Goal: Task Accomplishment & Management: Manage account settings

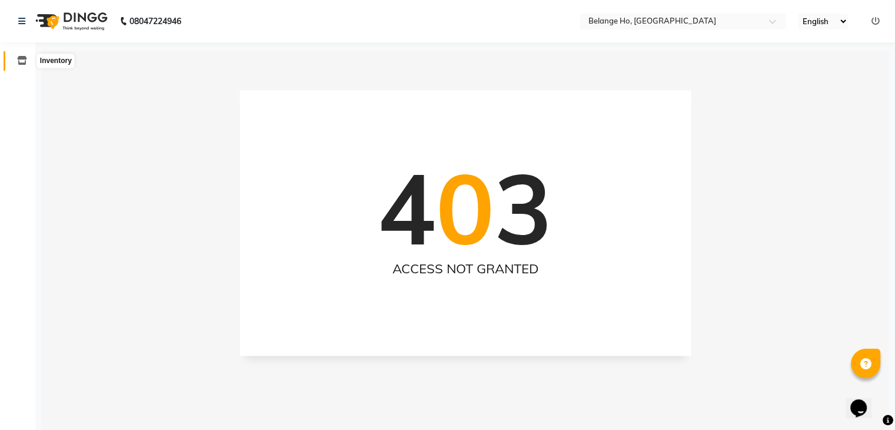
click at [20, 57] on icon at bounding box center [22, 60] width 10 height 9
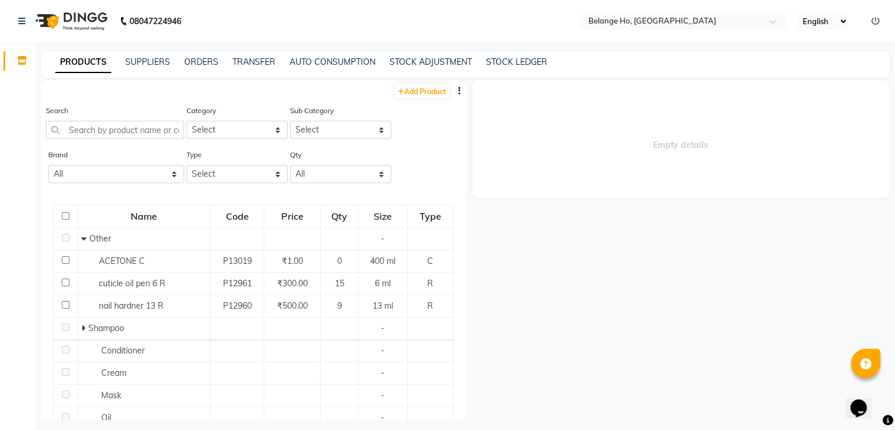
click at [454, 88] on button "button" at bounding box center [460, 91] width 12 height 12
click at [418, 79] on div "IMPORT" at bounding box center [413, 83] width 38 height 15
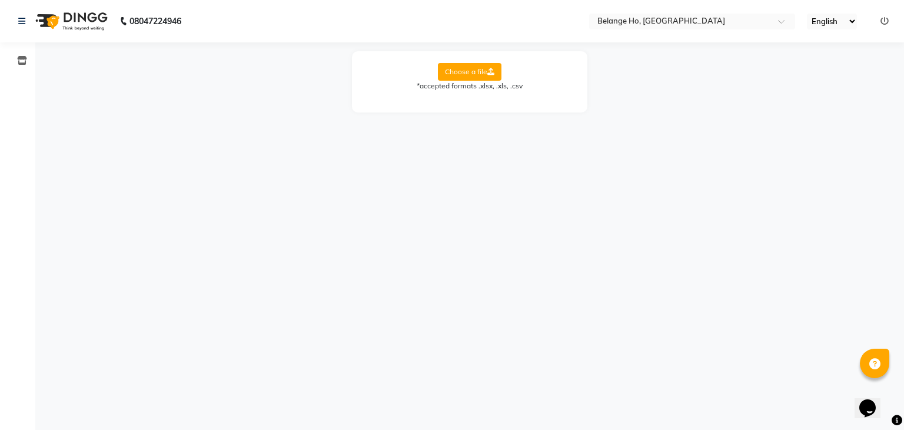
click at [445, 76] on label "Choose a file" at bounding box center [470, 72] width 64 height 18
click at [0, 0] on input "Choose a file" at bounding box center [0, 0] width 0 height 0
click at [506, 107] on select "Select Sheet Sheet1" at bounding box center [522, 110] width 88 height 18
select select "Sheet1"
click at [478, 101] on select "Select Sheet Sheet1" at bounding box center [522, 110] width 88 height 18
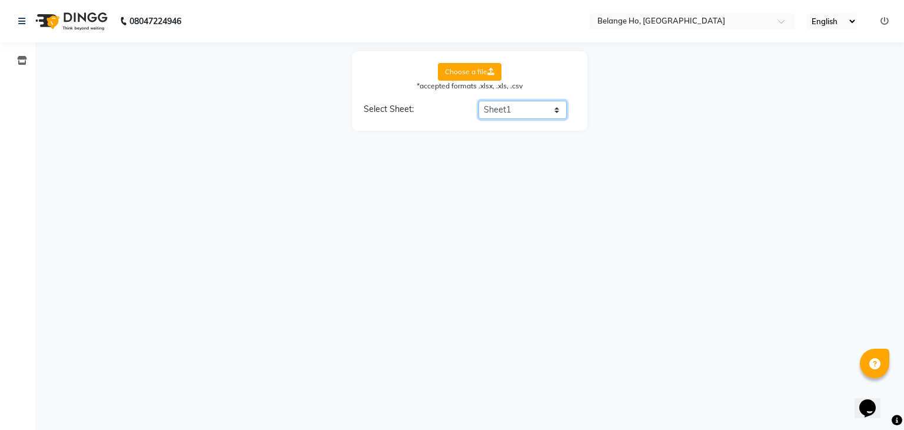
select select "product name"
select select "product code"
select select "product category"
select select "product sub-category"
select select "quantity"
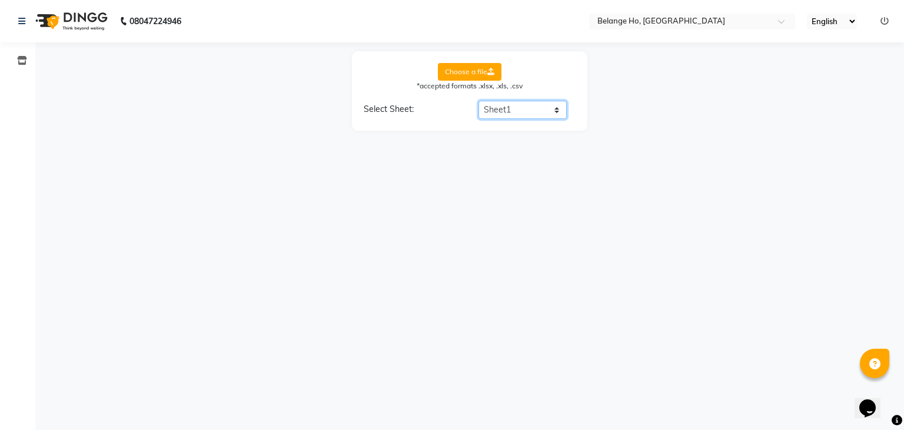
select select "price"
select select "cost"
select select "tax group"
select select "tax inclusive"
select select "size"
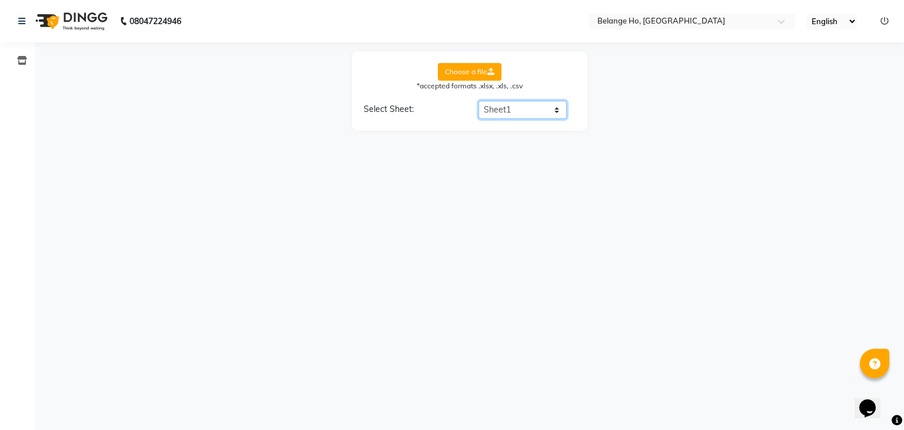
select select "unit"
select select "sku"
select select "brand"
select select "sac code"
select select "description"
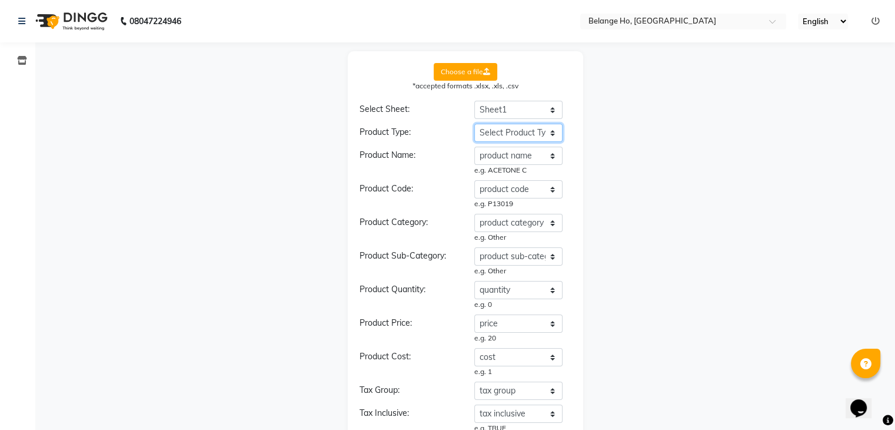
drag, startPoint x: 508, startPoint y: 129, endPoint x: 498, endPoint y: 222, distance: 93.5
click at [498, 222] on div "Product Type: Select Product Type product name product code product category pr…" at bounding box center [466, 432] width 212 height 617
select select "type"
click at [474, 124] on select "Select Product Type product name product code product category product sub-cate…" at bounding box center [518, 133] width 88 height 18
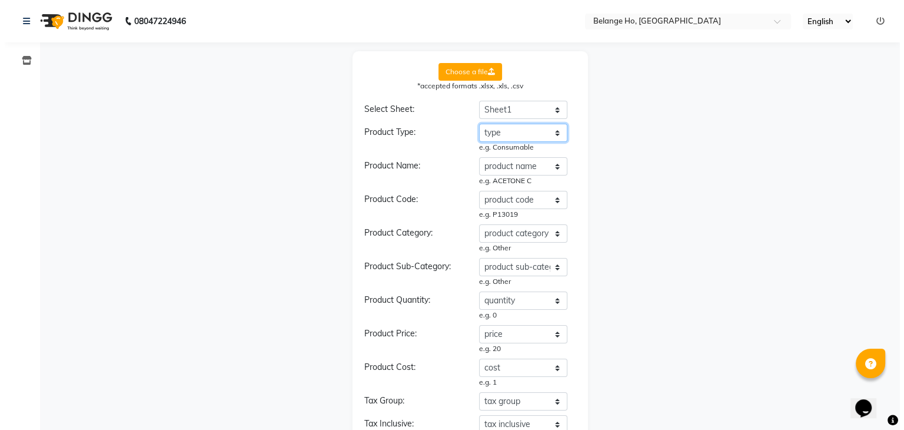
scroll to position [378, 0]
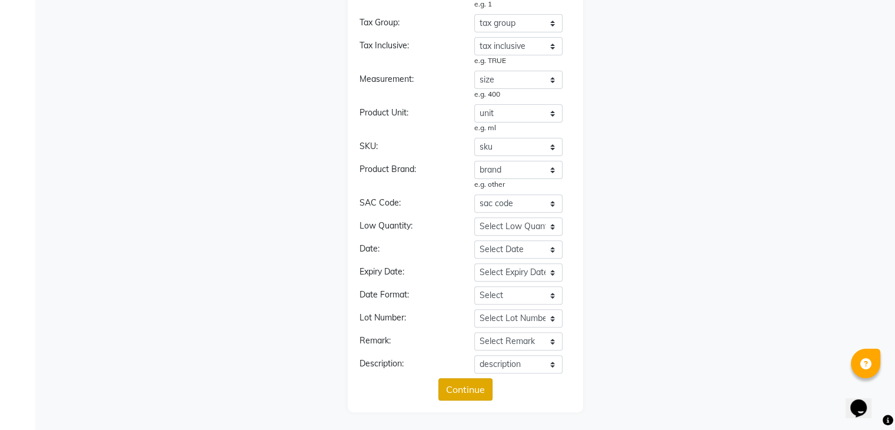
click at [451, 392] on button "Continue" at bounding box center [465, 389] width 54 height 22
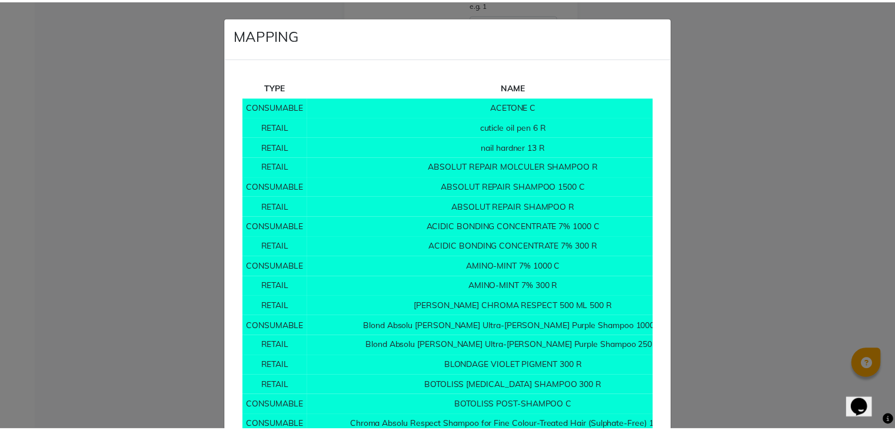
scroll to position [9385, 0]
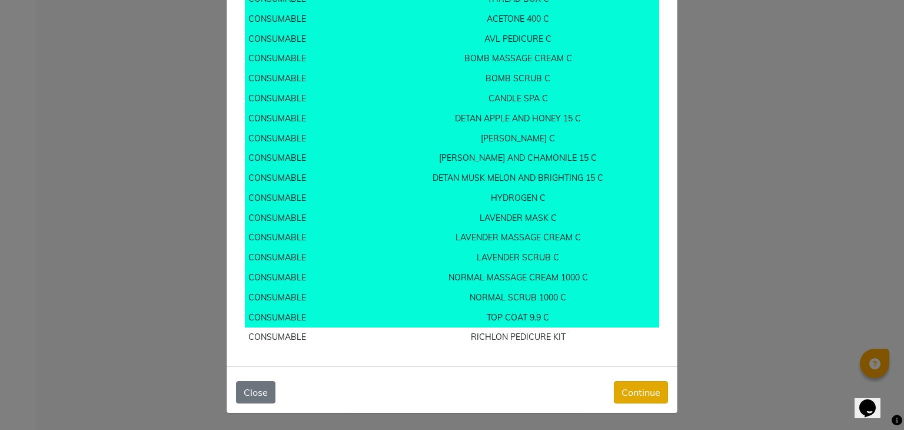
click at [622, 391] on button "Continue" at bounding box center [641, 392] width 54 height 22
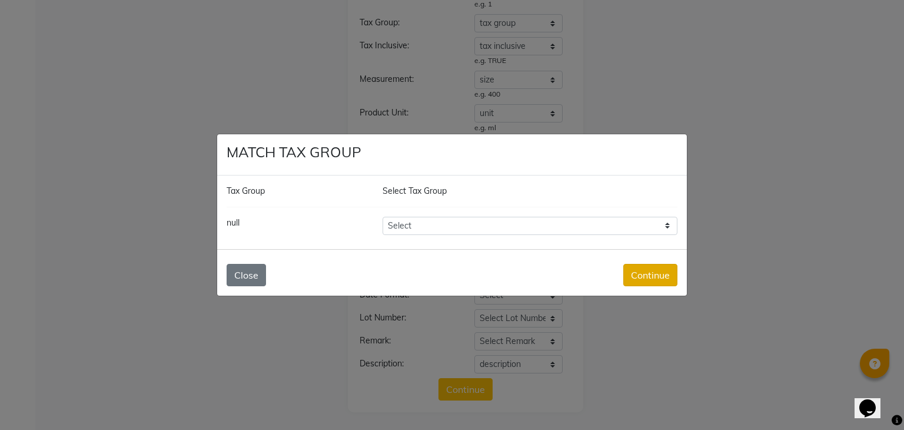
click at [638, 270] on button "Continue" at bounding box center [650, 275] width 54 height 22
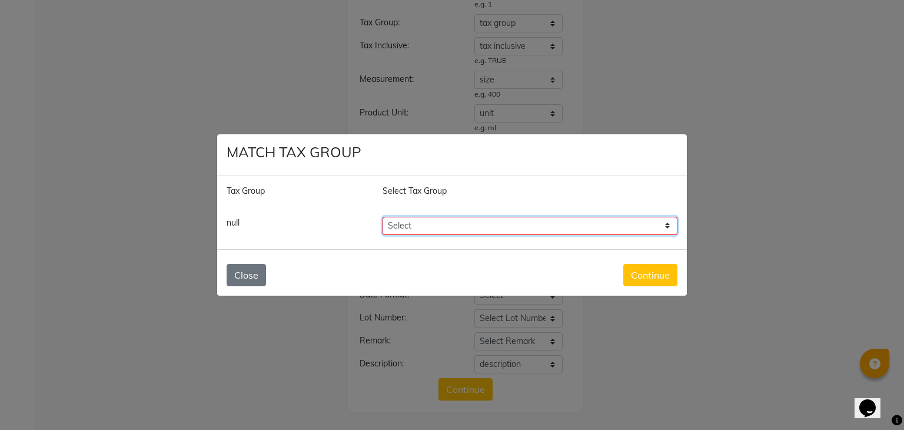
click at [581, 219] on select "Select GST 5% GST" at bounding box center [529, 226] width 295 height 18
select select "7093"
click at [382, 217] on select "Select GST 5% GST" at bounding box center [529, 226] width 295 height 18
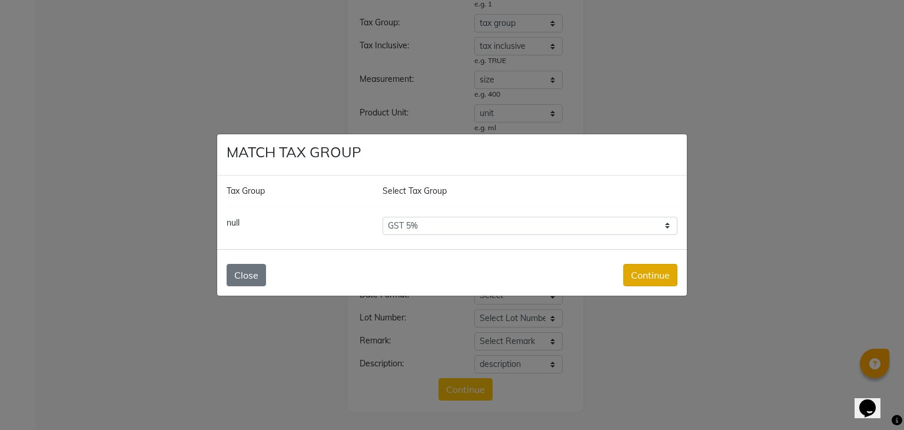
click at [630, 271] on button "Continue" at bounding box center [650, 275] width 54 height 22
click at [636, 278] on button "Continue" at bounding box center [650, 275] width 54 height 22
click at [245, 276] on button "Close" at bounding box center [246, 275] width 39 height 22
click at [242, 277] on button "Close" at bounding box center [246, 275] width 39 height 22
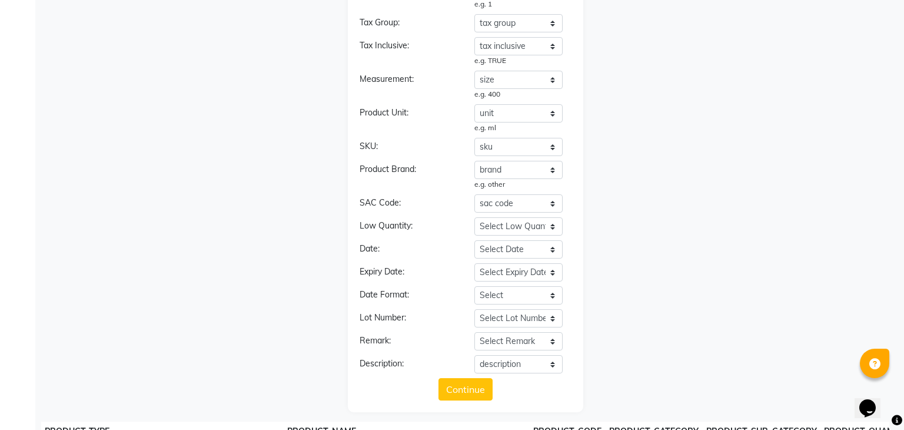
drag, startPoint x: 619, startPoint y: 241, endPoint x: 472, endPoint y: 402, distance: 218.3
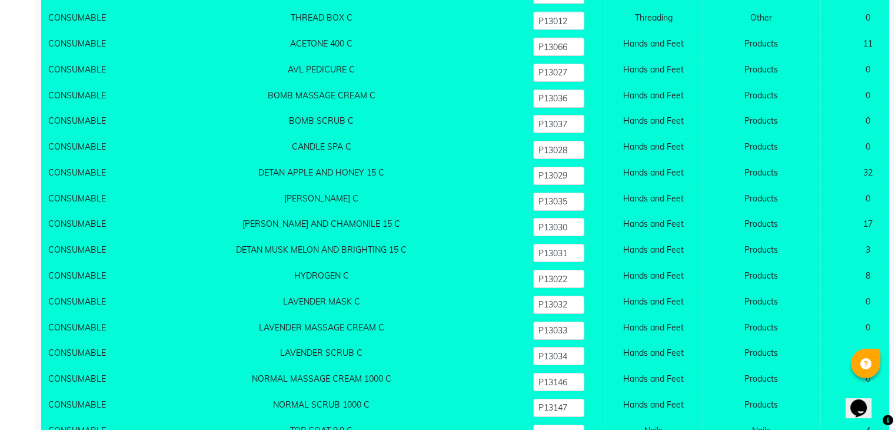
scroll to position [12927, 0]
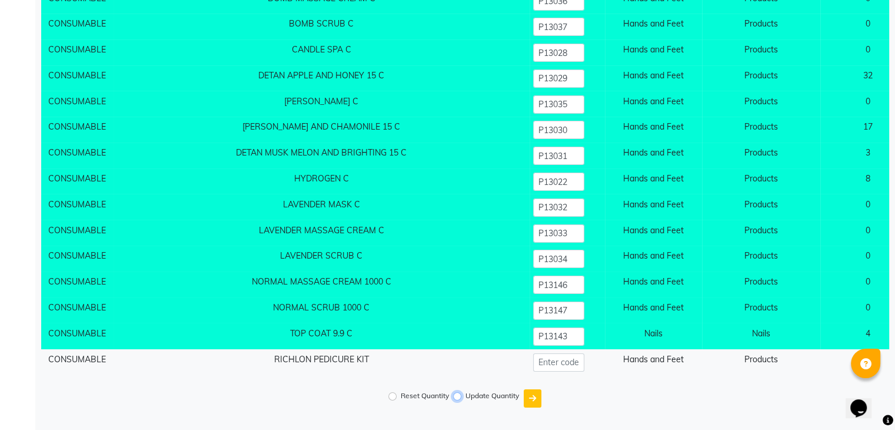
click at [459, 393] on input "Update Quantity" at bounding box center [457, 396] width 8 height 8
radio input "true"
click at [528, 402] on button "submit" at bounding box center [533, 398] width 18 height 18
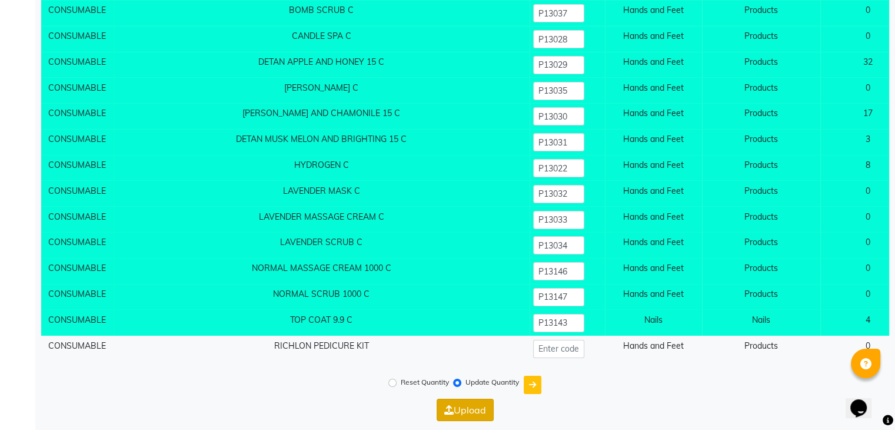
click at [468, 419] on button "Upload" at bounding box center [465, 409] width 57 height 22
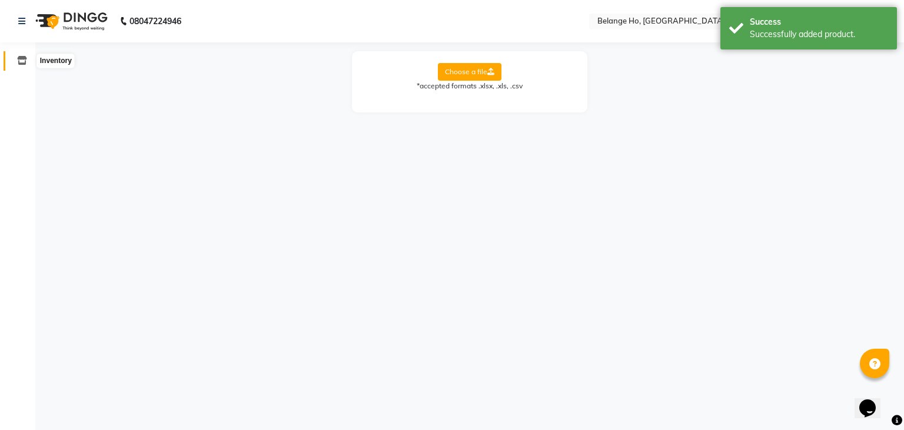
click at [18, 56] on icon at bounding box center [22, 60] width 10 height 9
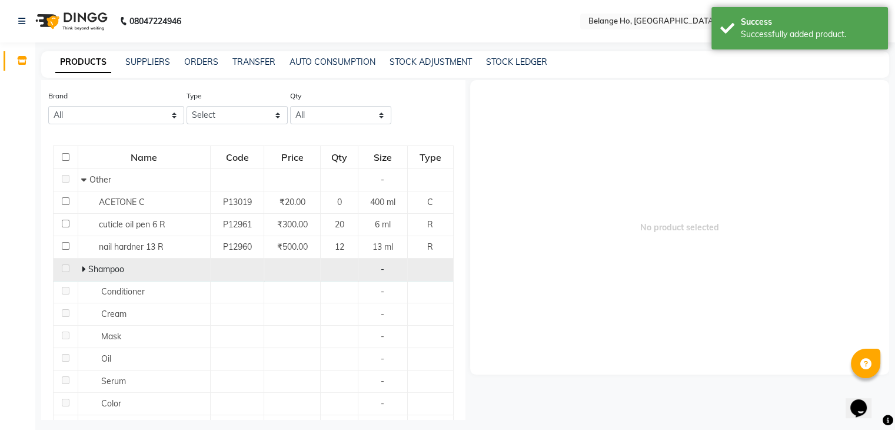
scroll to position [73, 0]
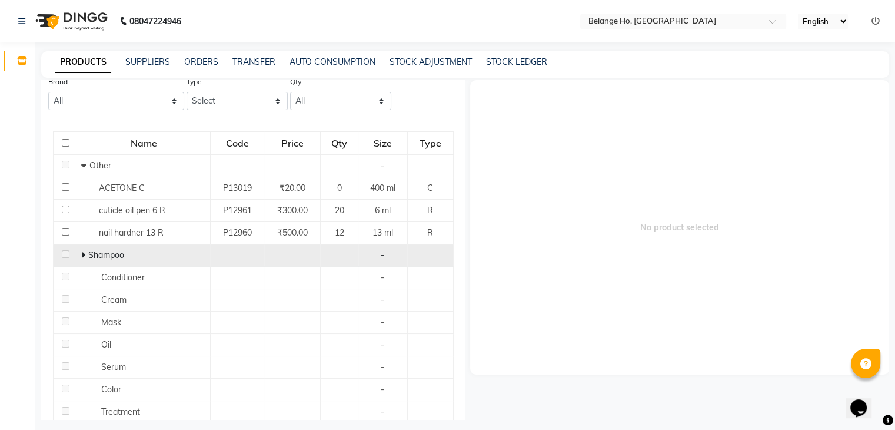
click at [84, 254] on span at bounding box center [84, 255] width 7 height 11
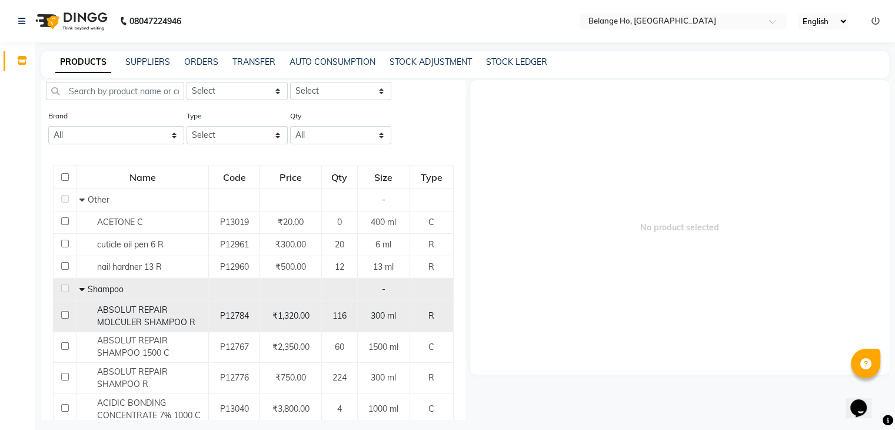
scroll to position [0, 0]
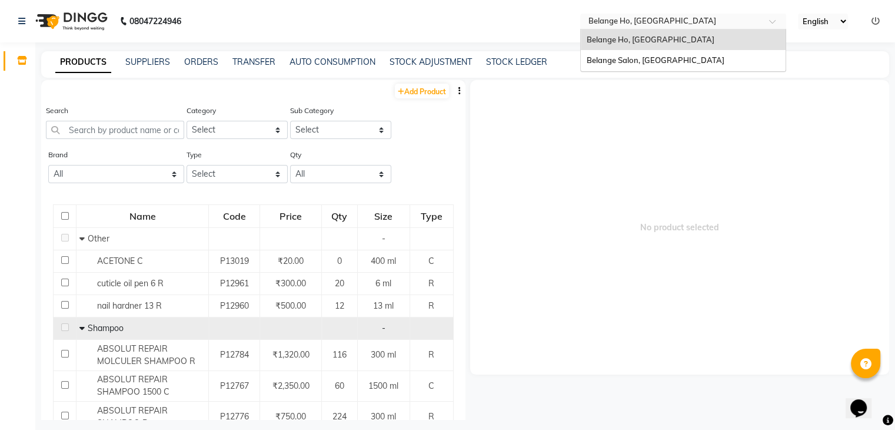
click at [618, 22] on input "text" at bounding box center [671, 22] width 171 height 12
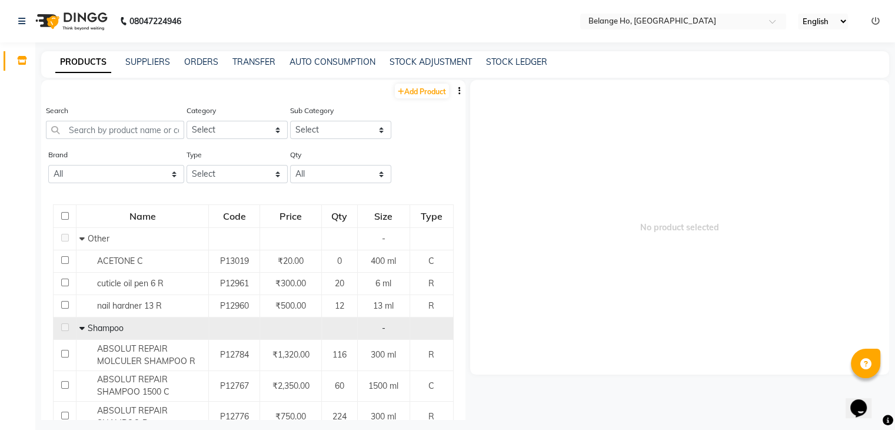
click at [577, 164] on span "No product selected" at bounding box center [680, 227] width 420 height 294
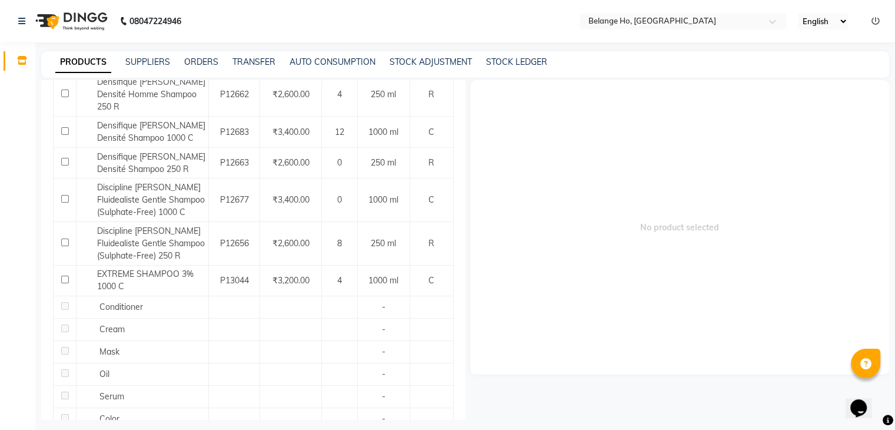
scroll to position [1403, 0]
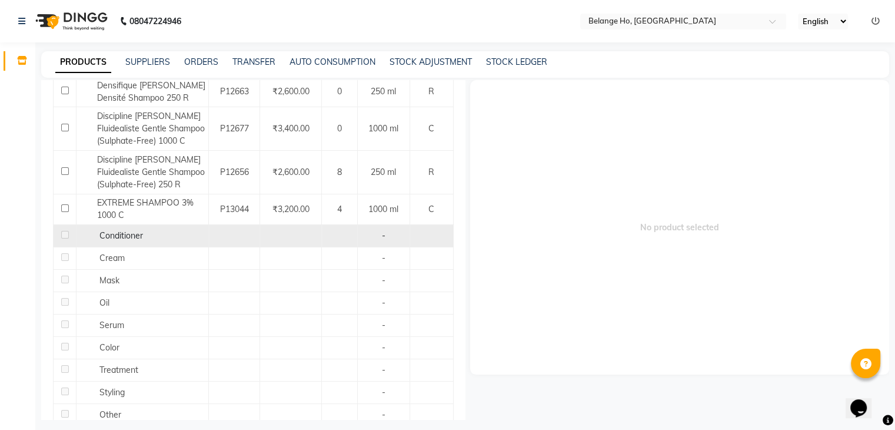
click at [110, 230] on span "Conditioner" at bounding box center [121, 235] width 44 height 11
click at [118, 230] on span "Conditioner" at bounding box center [121, 235] width 44 height 11
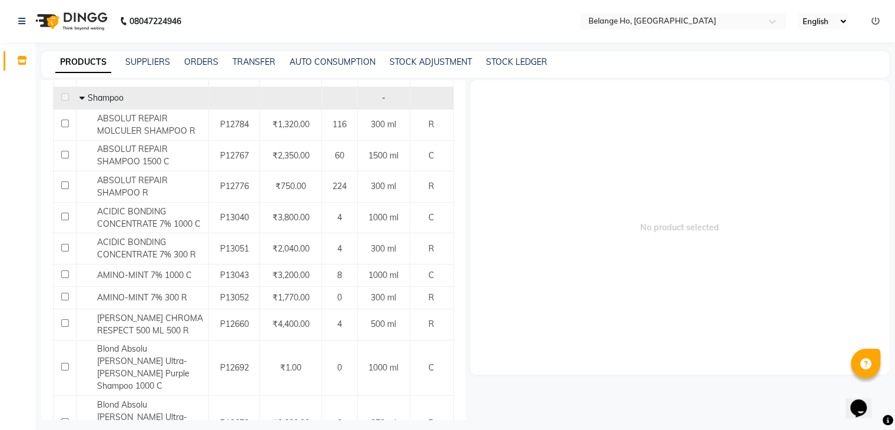
scroll to position [0, 0]
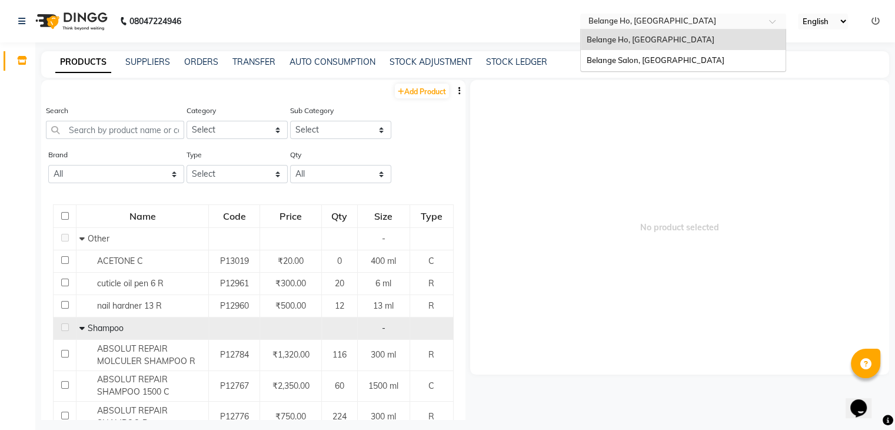
click at [603, 21] on input "text" at bounding box center [671, 22] width 171 height 12
click at [598, 58] on span "Belange Salon, [GEOGRAPHIC_DATA]" at bounding box center [656, 59] width 138 height 9
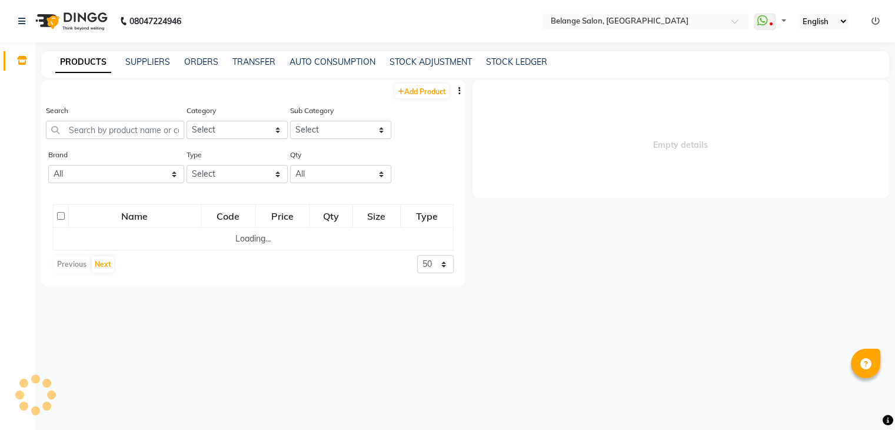
select select
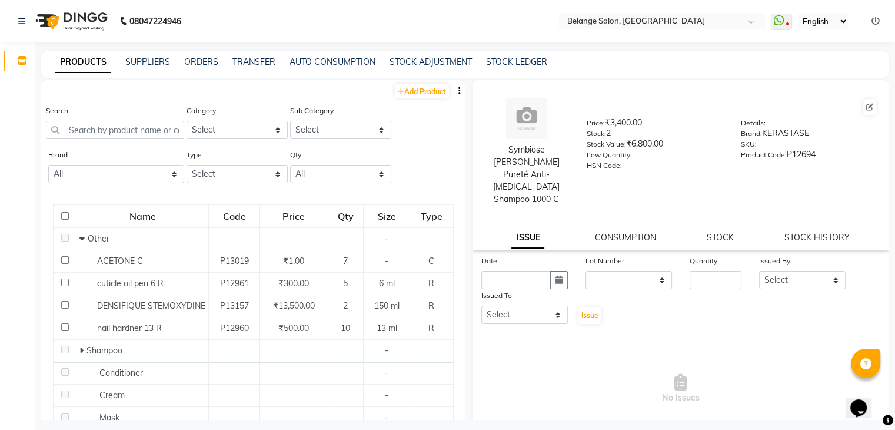
click at [454, 94] on button "button" at bounding box center [460, 91] width 12 height 12
click at [411, 97] on div "EXPORT" at bounding box center [413, 98] width 38 height 15
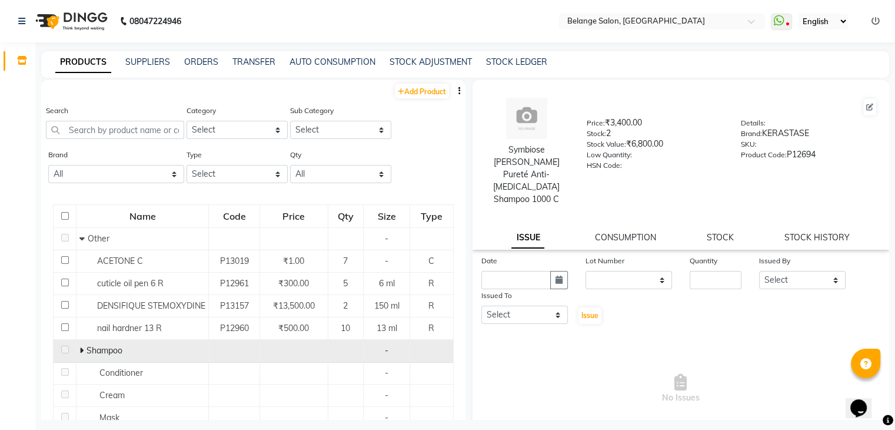
click at [77, 348] on td "Shampoo" at bounding box center [142, 351] width 132 height 22
click at [80, 351] on icon at bounding box center [81, 350] width 4 height 8
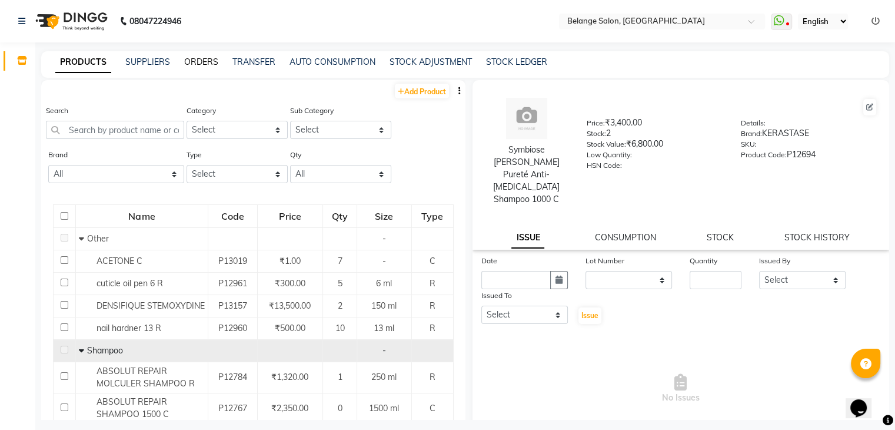
click at [198, 61] on link "ORDERS" at bounding box center [201, 61] width 34 height 11
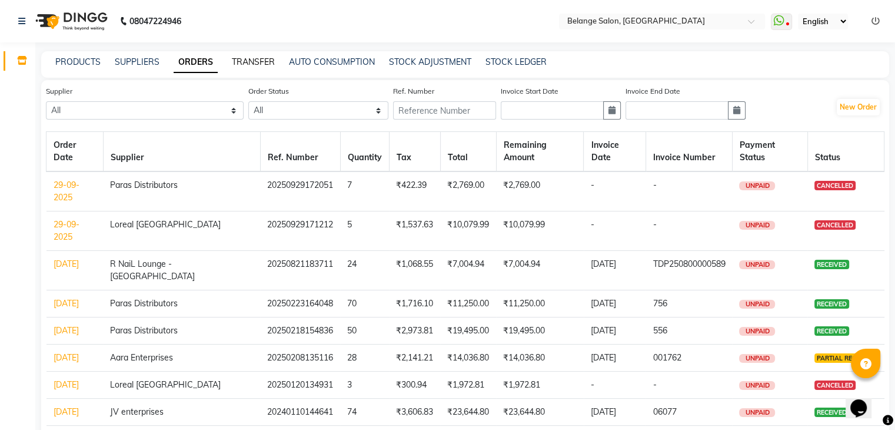
click at [247, 61] on link "TRANSFER" at bounding box center [253, 61] width 43 height 11
select select "sender"
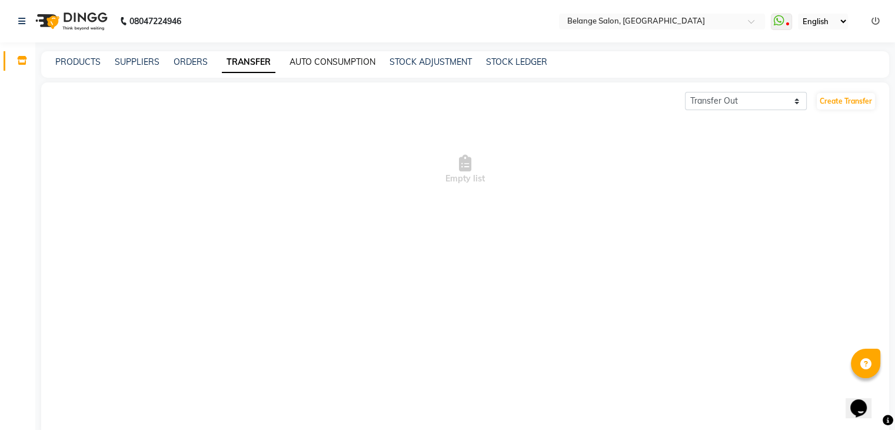
click at [315, 61] on link "AUTO CONSUMPTION" at bounding box center [333, 61] width 86 height 11
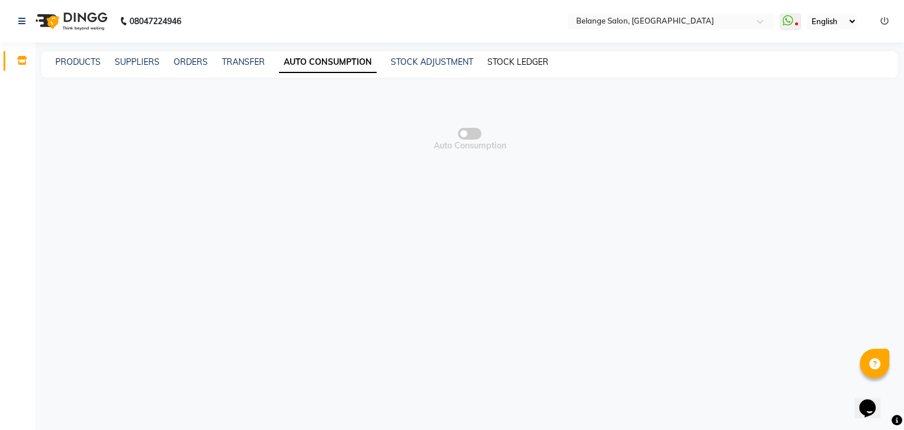
click at [518, 62] on link "STOCK LEDGER" at bounding box center [517, 61] width 61 height 11
select select "all"
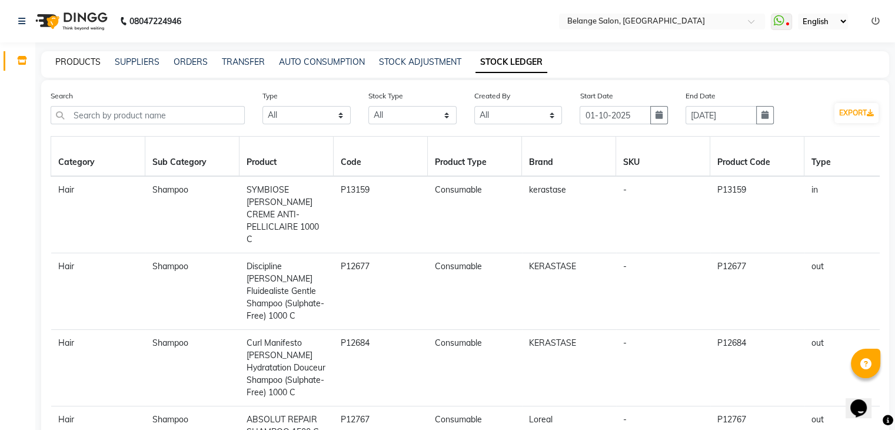
click at [61, 65] on link "PRODUCTS" at bounding box center [77, 61] width 45 height 11
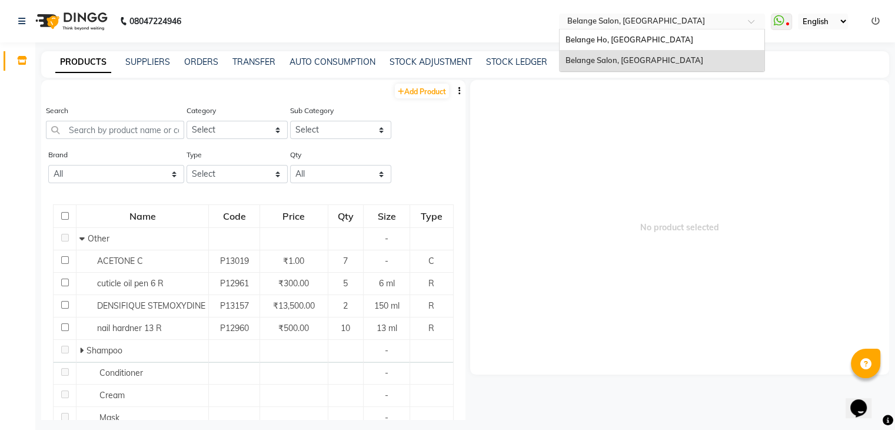
click at [648, 21] on input "text" at bounding box center [650, 22] width 171 height 12
click at [641, 31] on div "Belange Ho, Wadala East" at bounding box center [662, 39] width 205 height 21
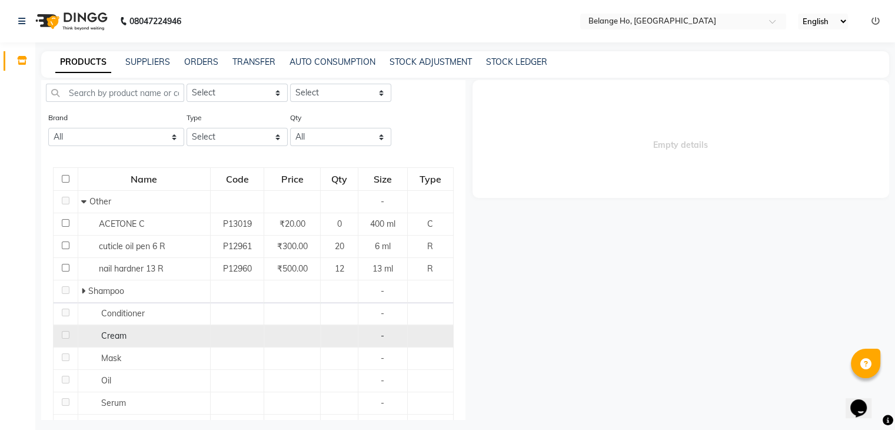
scroll to position [19, 0]
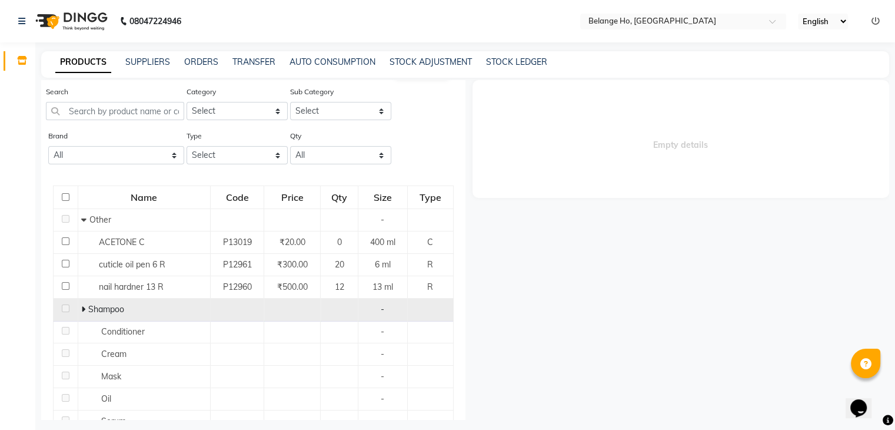
click at [82, 310] on icon at bounding box center [83, 309] width 4 height 8
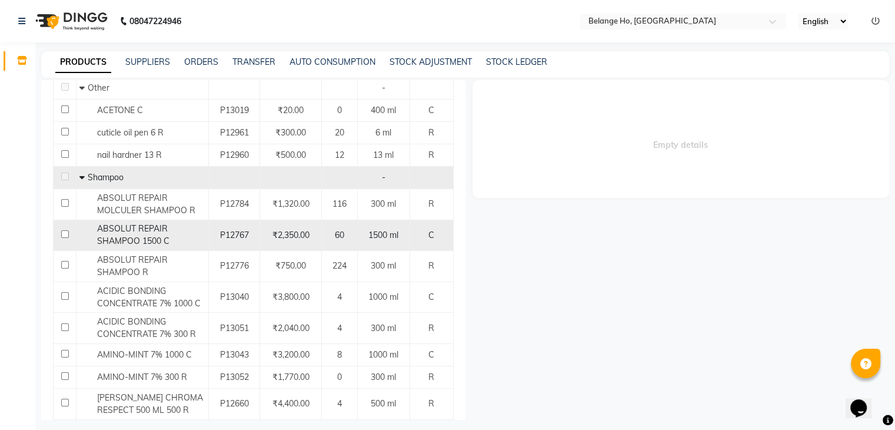
scroll to position [151, 0]
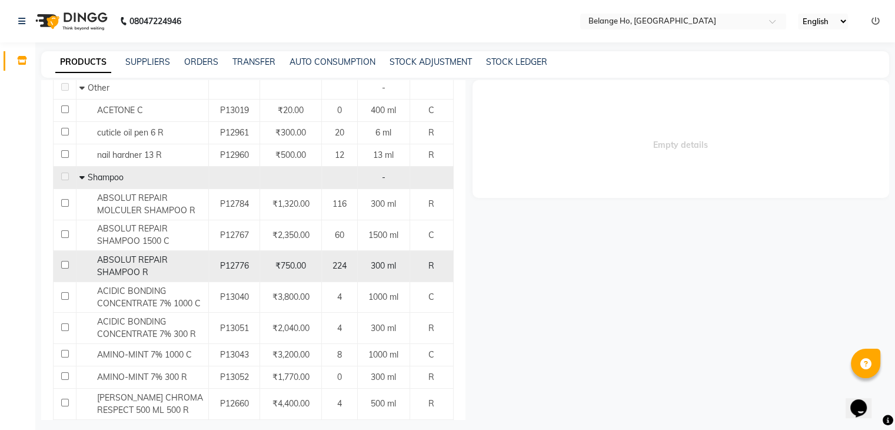
click at [335, 264] on span "224" at bounding box center [339, 265] width 14 height 11
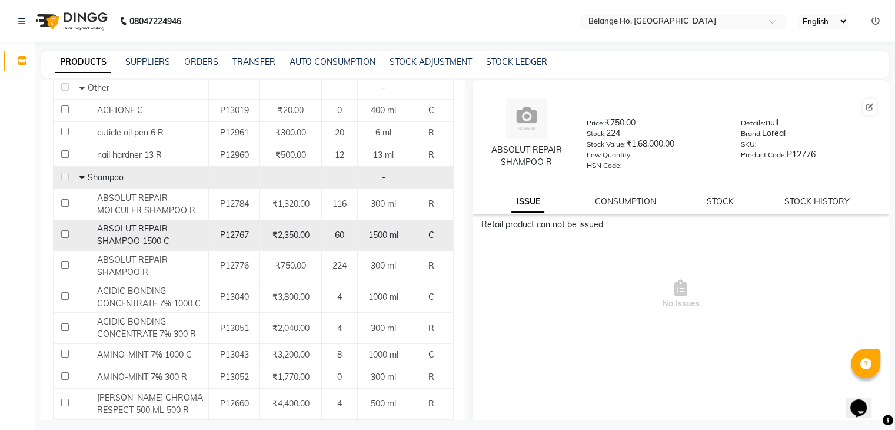
click at [338, 232] on span "60" at bounding box center [339, 234] width 9 height 11
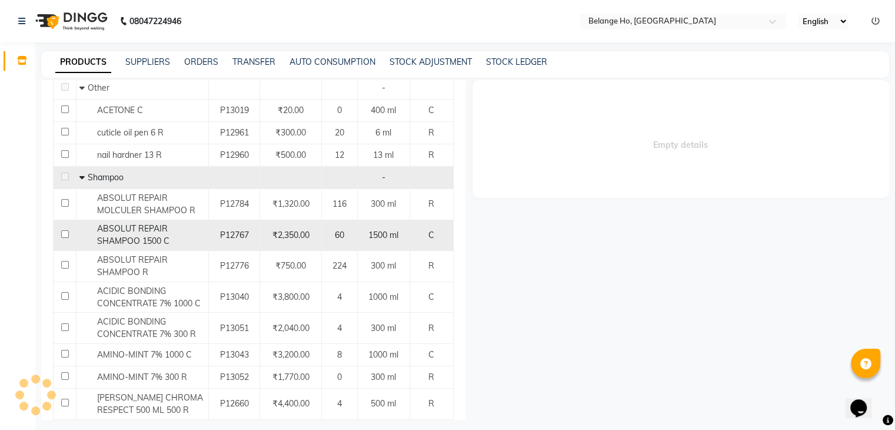
select select
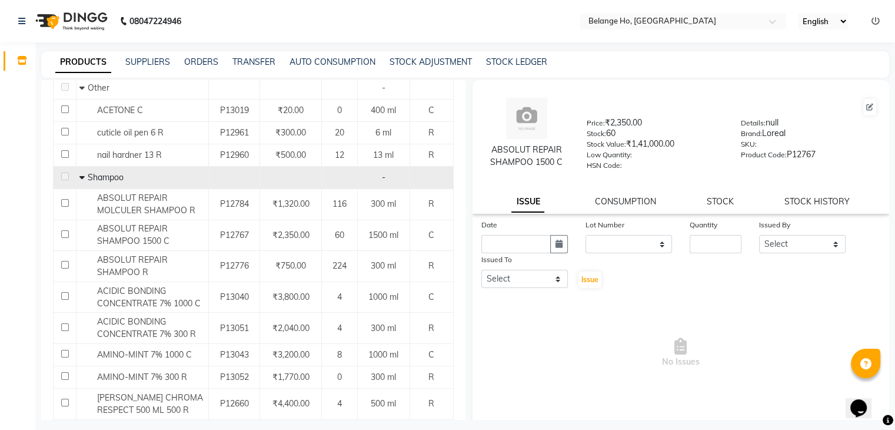
click at [801, 197] on div "ABSOLUT REPAIR SHAMPOO 1500 C Price: ₹2,350.00 Stock: 60 Stock Value: ₹1,41,000…" at bounding box center [681, 147] width 417 height 134
click at [797, 202] on link "STOCK HISTORY" at bounding box center [816, 201] width 65 height 11
select select "all"
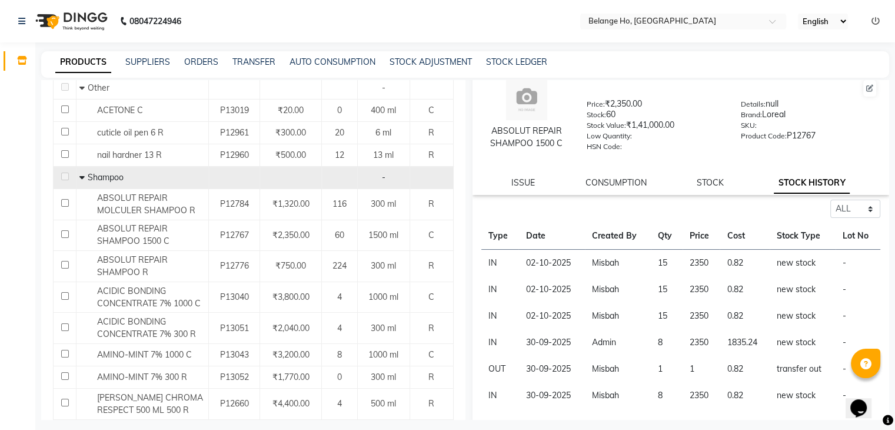
scroll to position [21, 0]
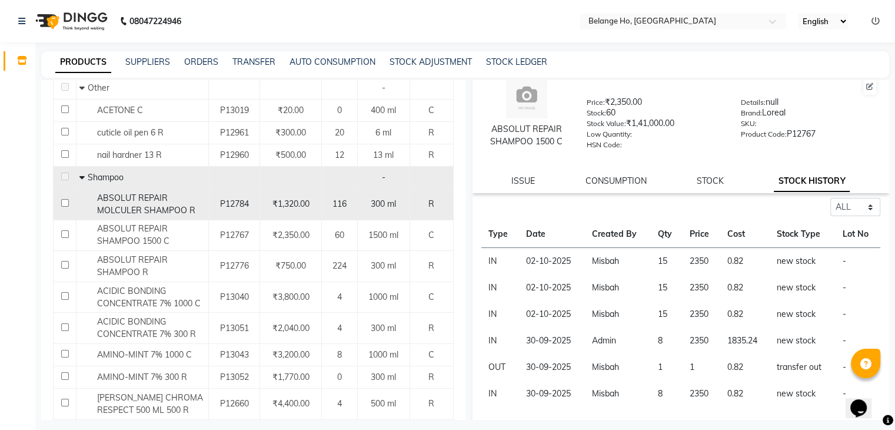
click at [338, 205] on span "116" at bounding box center [339, 203] width 14 height 11
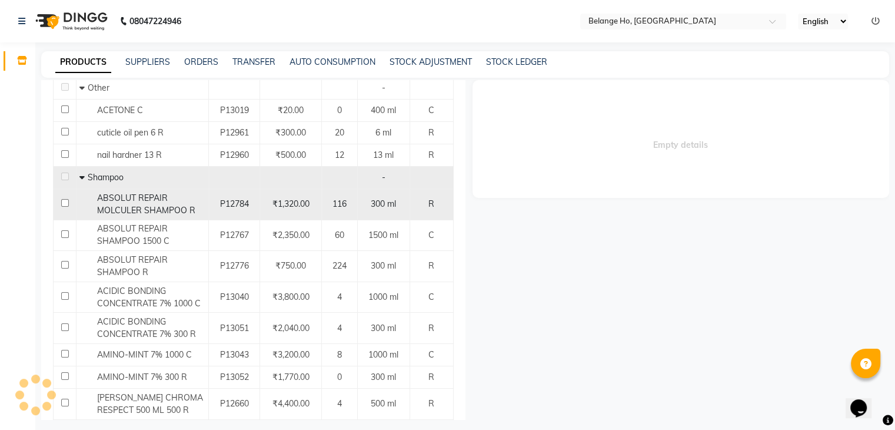
scroll to position [0, 0]
select select "all"
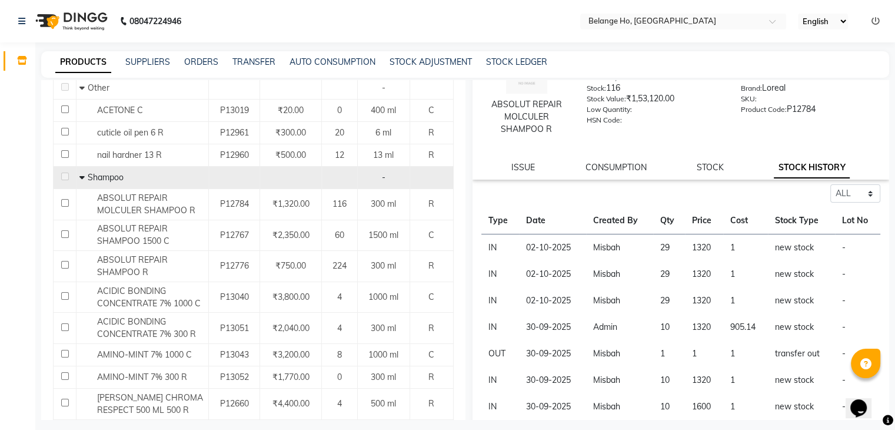
scroll to position [8, 0]
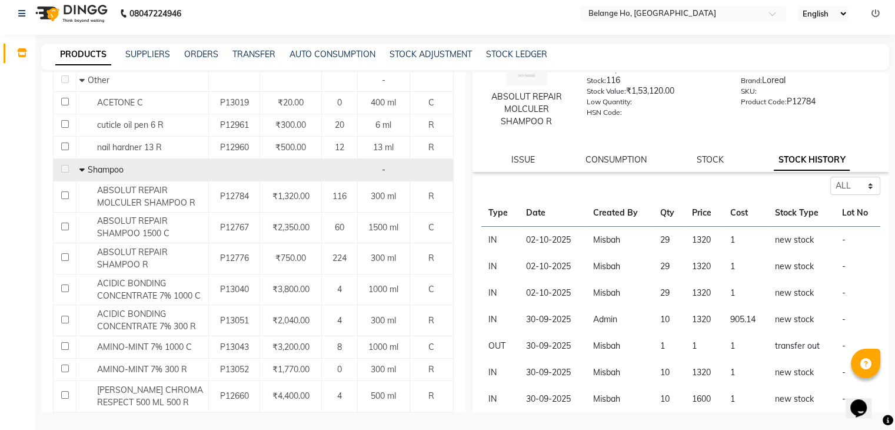
click at [807, 160] on link "STOCK HISTORY" at bounding box center [812, 159] width 76 height 21
click at [697, 155] on link "STOCK" at bounding box center [710, 159] width 27 height 11
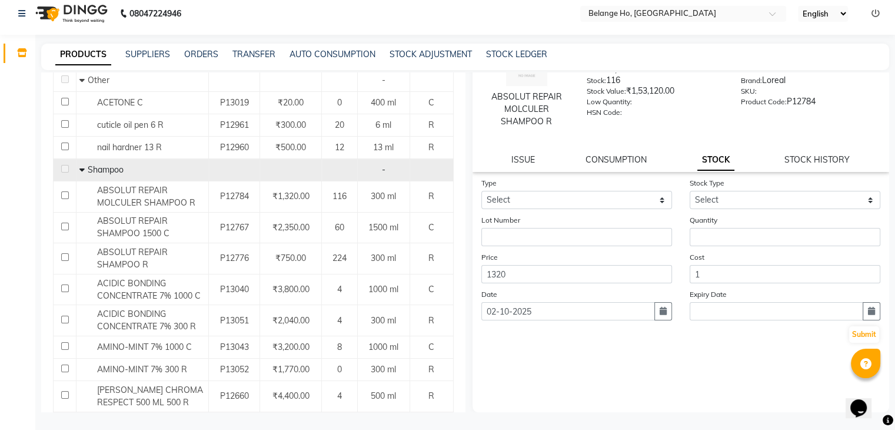
click at [534, 161] on div "ISSUE CONSUMPTION STOCK STOCK HISTORY" at bounding box center [681, 160] width 389 height 12
click at [530, 165] on div "ABSOLUT REPAIR MOLCULER SHAMPOO R Price: ₹1,320.00 Stock: 116 Stock Value: ₹1,5…" at bounding box center [681, 99] width 417 height 145
click at [523, 157] on link "ISSUE" at bounding box center [523, 159] width 24 height 11
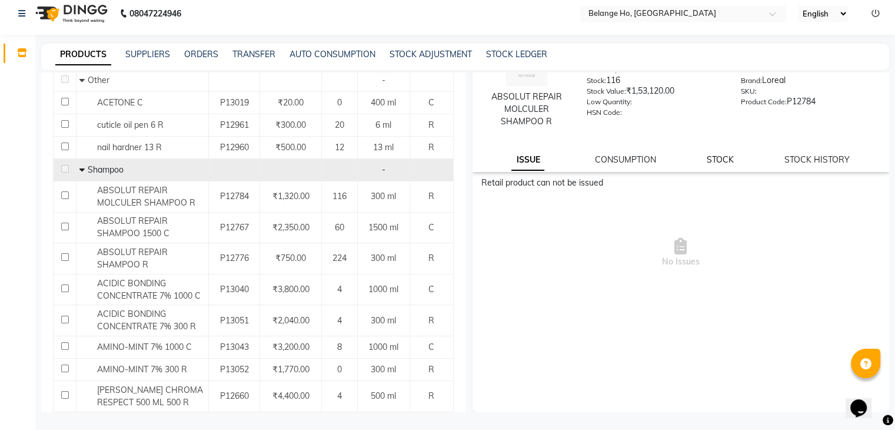
click at [713, 160] on link "STOCK" at bounding box center [720, 159] width 27 height 11
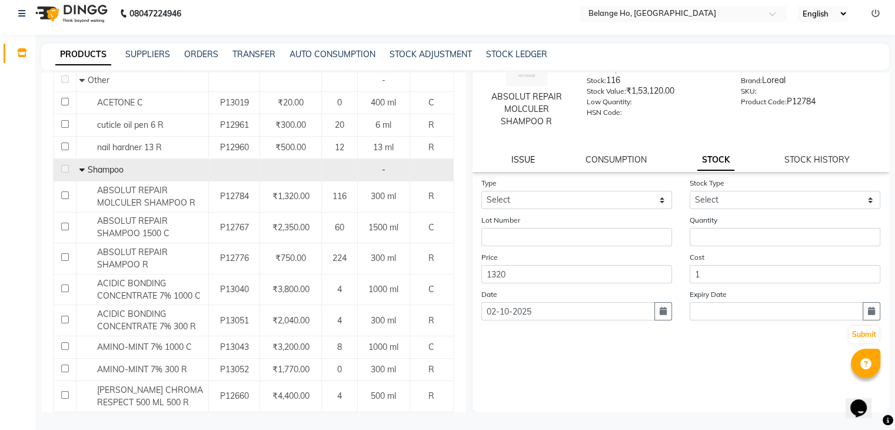
click at [520, 159] on link "ISSUE" at bounding box center [523, 159] width 24 height 11
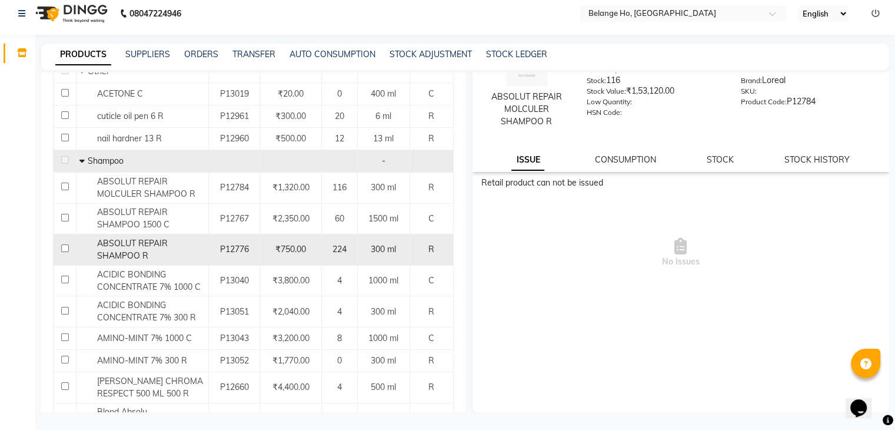
scroll to position [159, 0]
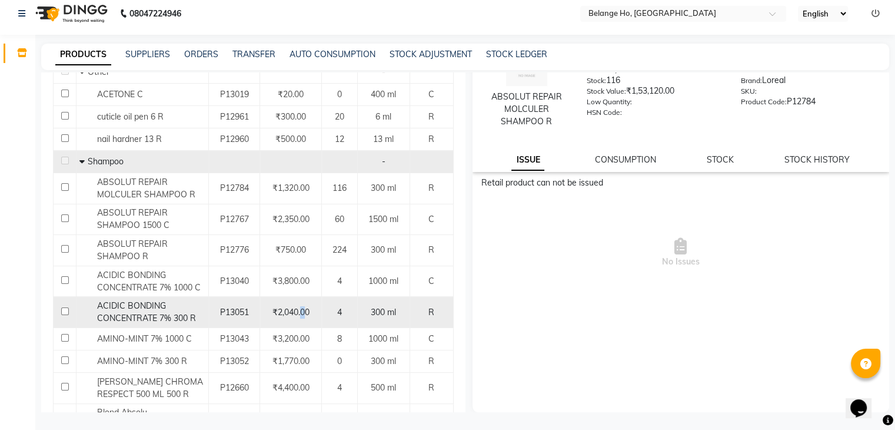
drag, startPoint x: 344, startPoint y: 199, endPoint x: 300, endPoint y: 299, distance: 108.6
click at [300, 299] on td "₹2,040.00" at bounding box center [291, 312] width 62 height 31
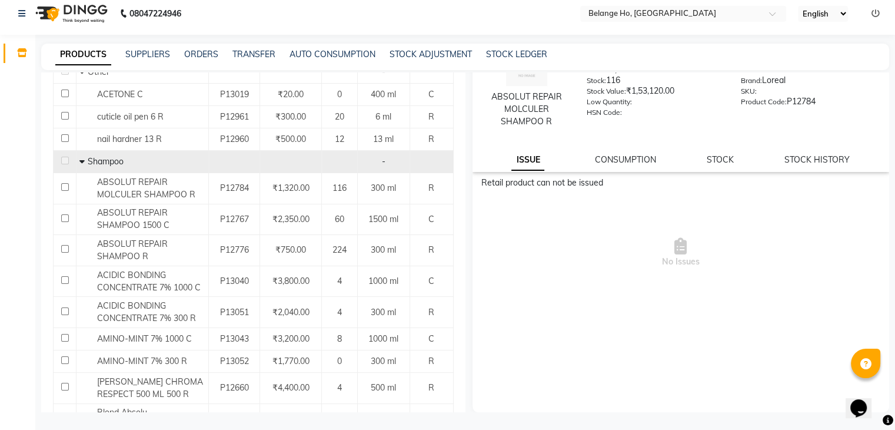
click at [548, 263] on span "No Issues" at bounding box center [681, 253] width 400 height 118
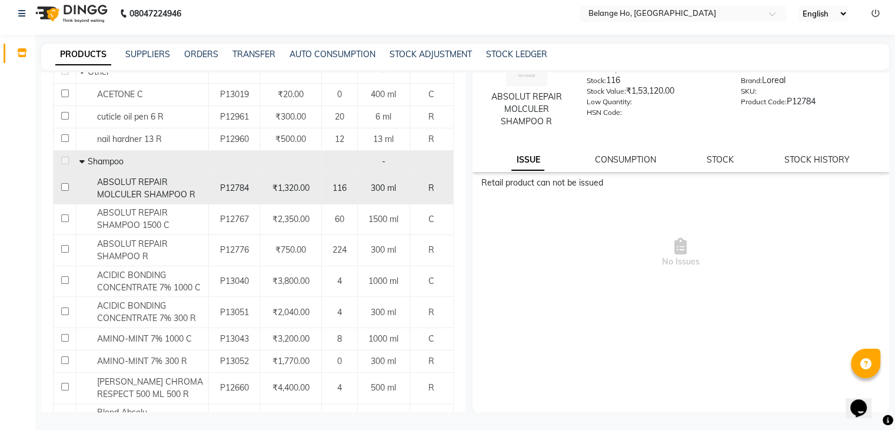
click at [357, 189] on td "300 ml" at bounding box center [383, 188] width 52 height 31
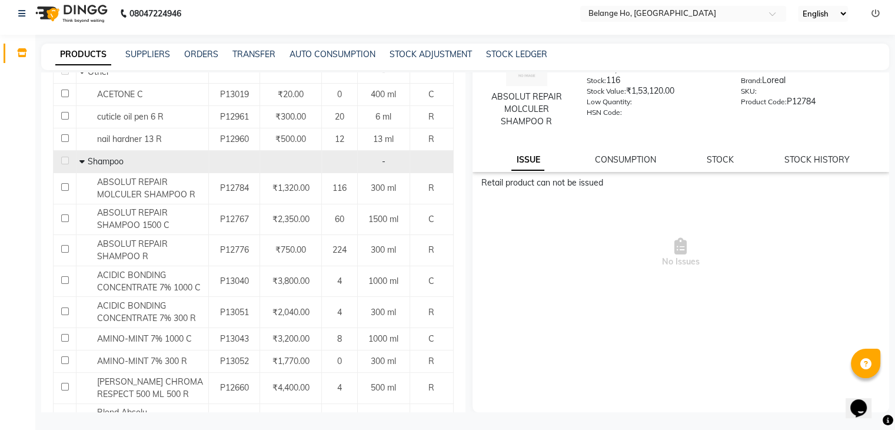
drag, startPoint x: 356, startPoint y: 189, endPoint x: 648, endPoint y: 334, distance: 325.8
click at [648, 334] on div "Retail product can not be issued No Issues" at bounding box center [681, 294] width 417 height 235
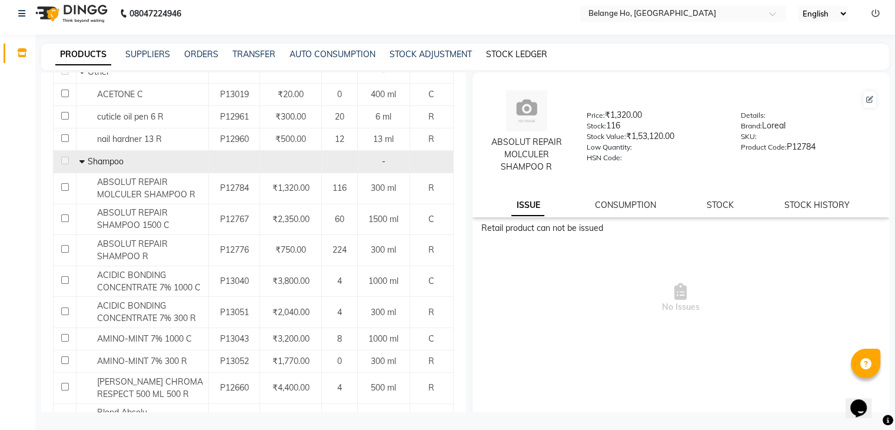
click at [504, 58] on link "STOCK LEDGER" at bounding box center [516, 54] width 61 height 11
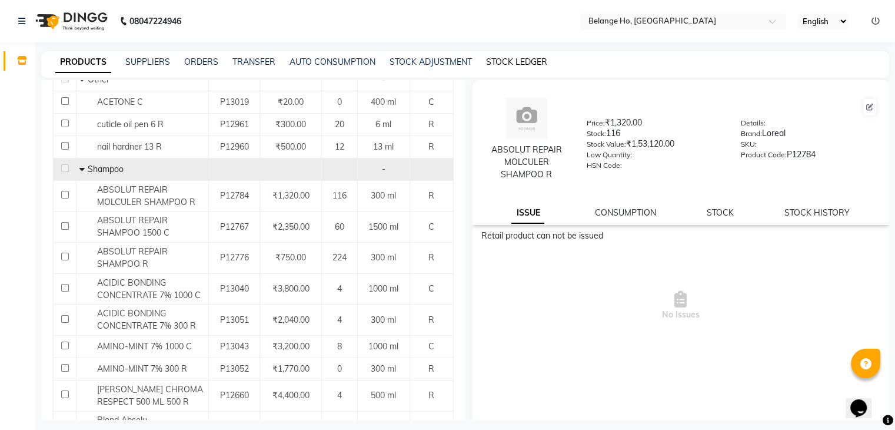
select select "all"
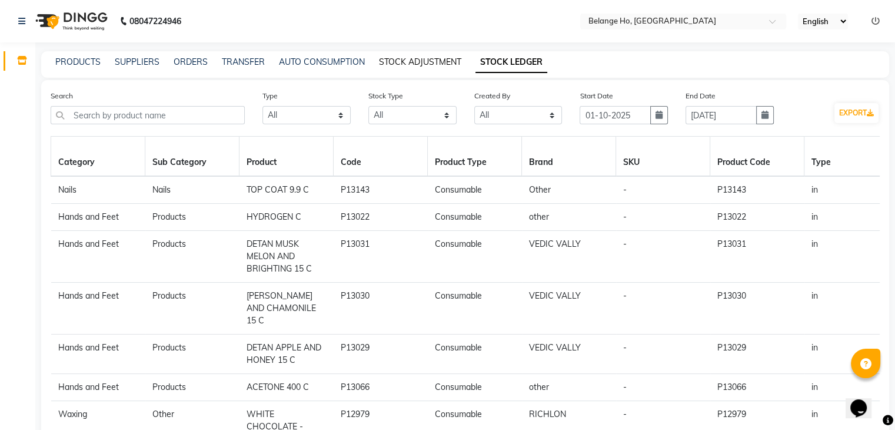
click at [424, 62] on link "STOCK ADJUSTMENT" at bounding box center [420, 61] width 82 height 11
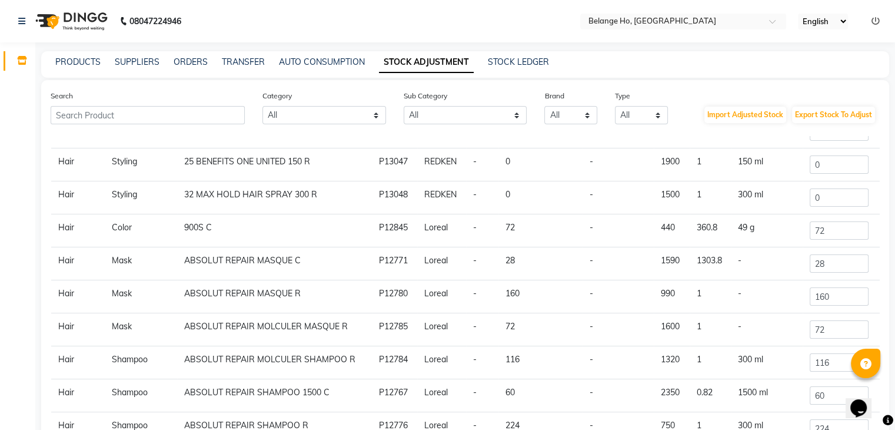
scroll to position [49, 0]
drag, startPoint x: 827, startPoint y: 297, endPoint x: 682, endPoint y: 319, distance: 147.1
click at [682, 319] on tbody "Hair Styling 11 LOW HOLD THERMAL SPRAY 250 R P13046 REDKEN - 0 - 2000 1 250 ml …" at bounding box center [465, 279] width 829 height 330
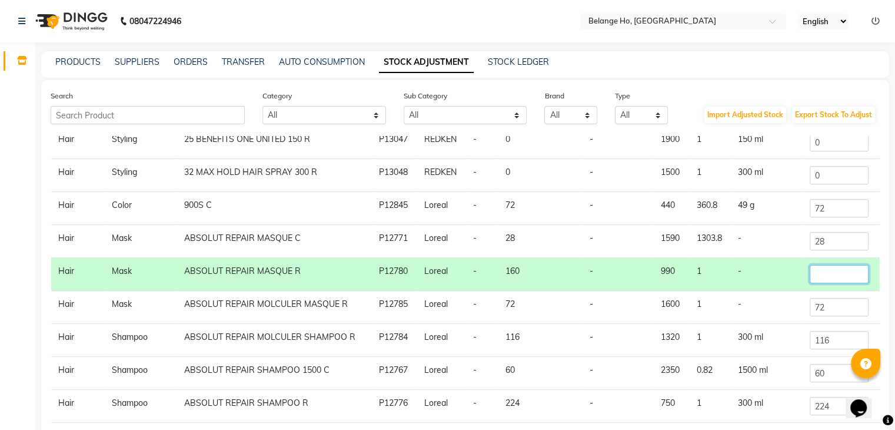
scroll to position [97, 0]
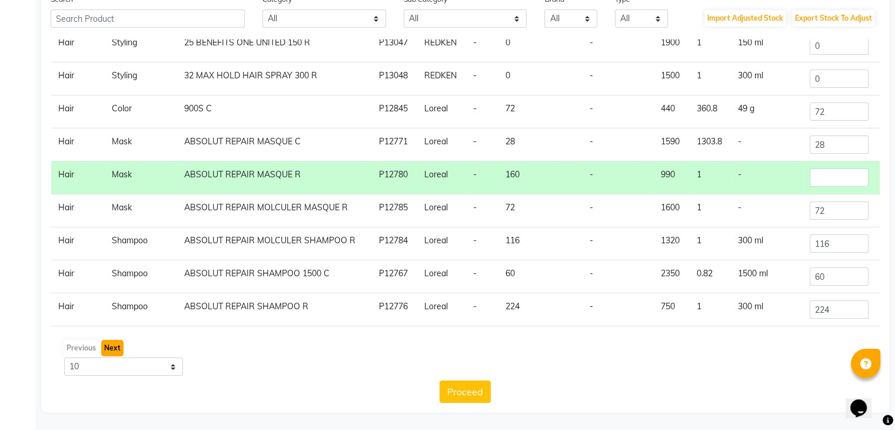
click at [108, 351] on button "Next" at bounding box center [112, 348] width 22 height 16
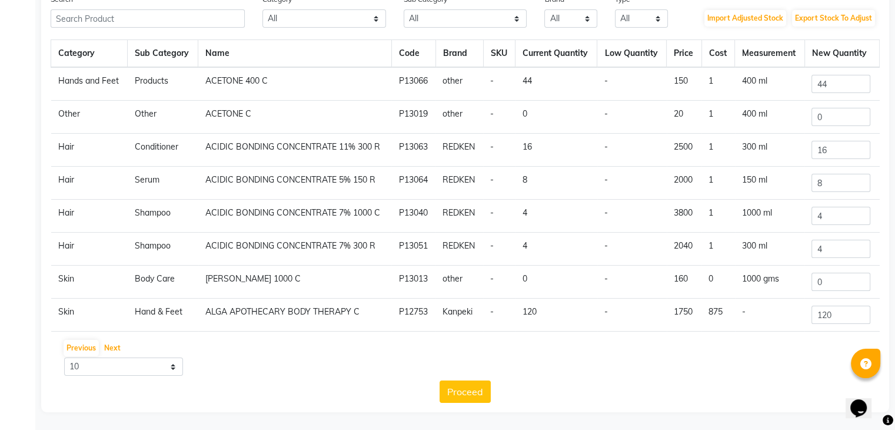
scroll to position [71, 0]
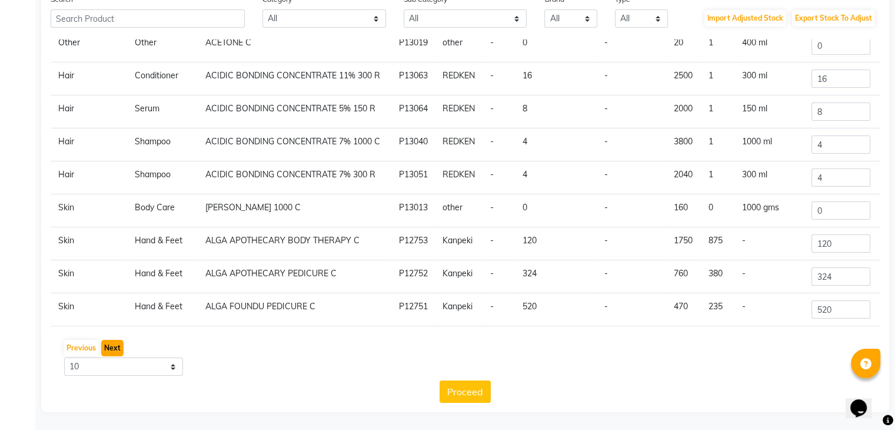
click at [117, 348] on button "Next" at bounding box center [112, 348] width 22 height 16
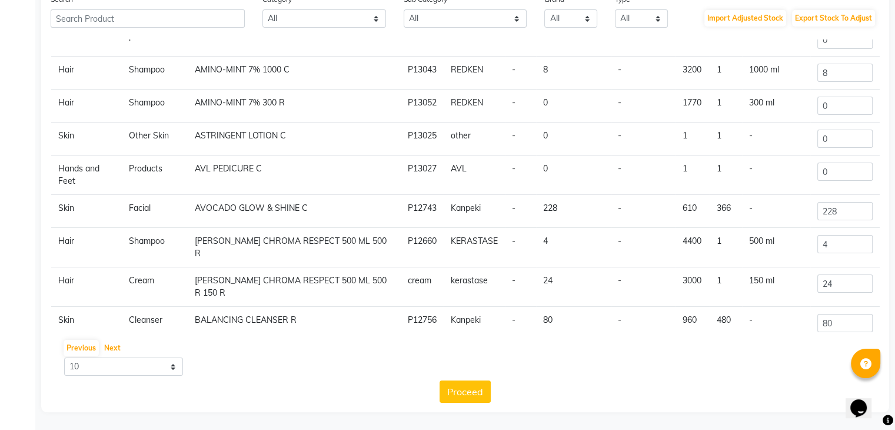
scroll to position [97, 0]
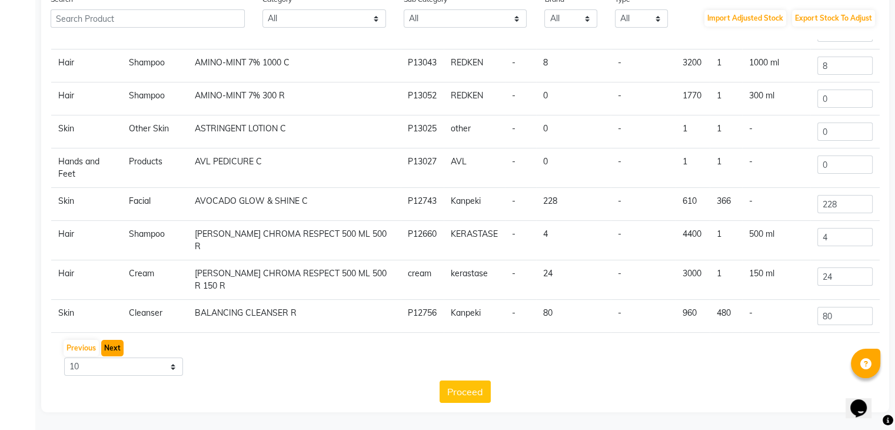
click at [107, 350] on button "Next" at bounding box center [112, 348] width 22 height 16
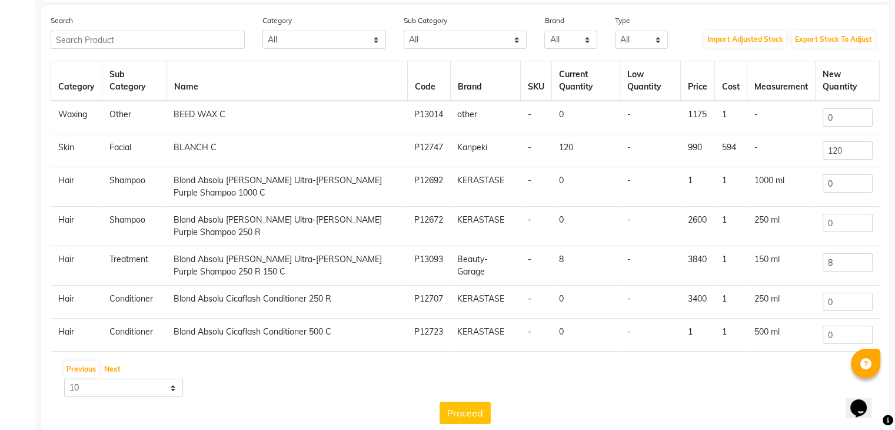
scroll to position [0, 0]
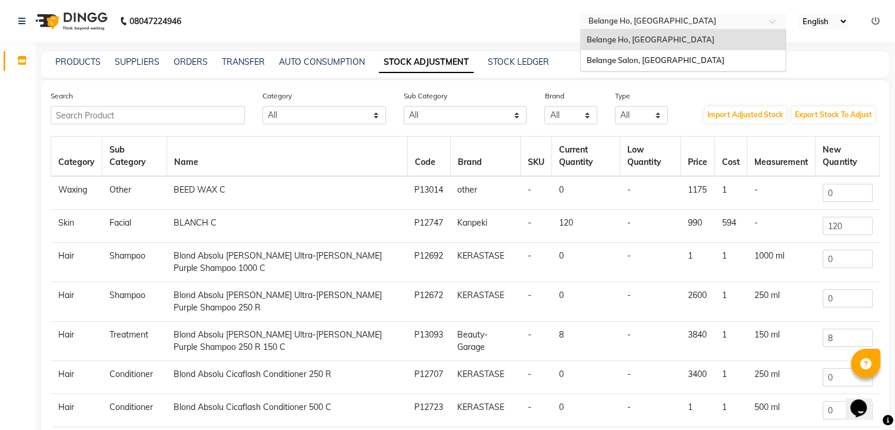
click at [682, 23] on input "text" at bounding box center [671, 22] width 171 height 12
click at [657, 56] on span "Belange Salon, [GEOGRAPHIC_DATA]" at bounding box center [656, 59] width 138 height 9
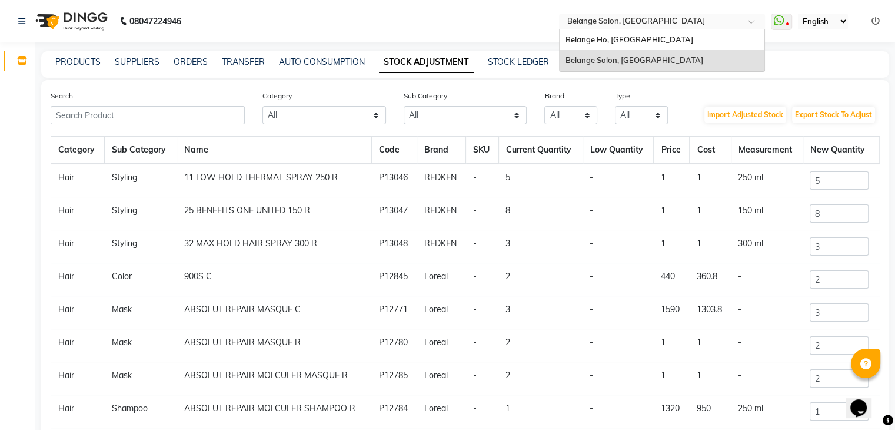
click at [618, 26] on input "text" at bounding box center [650, 22] width 171 height 12
click at [610, 39] on span "Belange Ho, [GEOGRAPHIC_DATA]" at bounding box center [630, 39] width 128 height 9
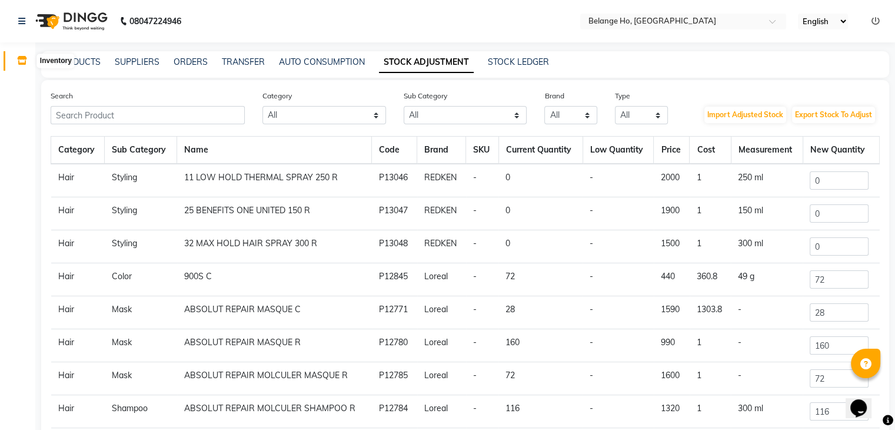
click at [20, 58] on icon at bounding box center [22, 60] width 10 height 9
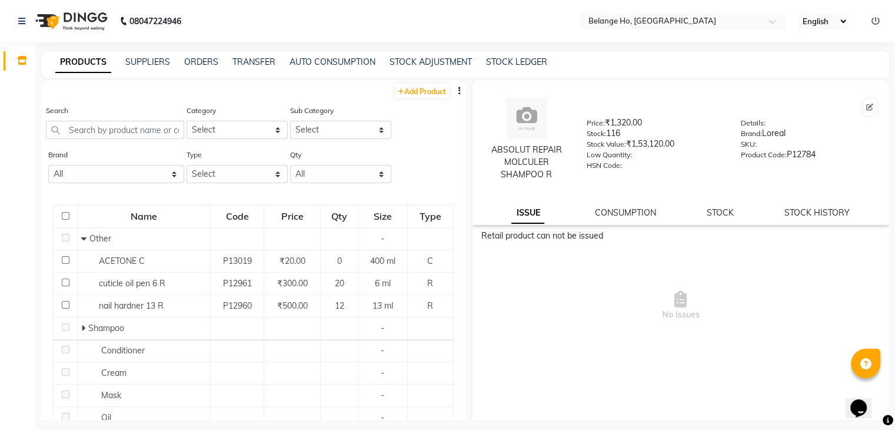
click at [454, 90] on button "button" at bounding box center [460, 91] width 12 height 12
click at [421, 91] on div "EXPORT" at bounding box center [413, 98] width 38 height 15
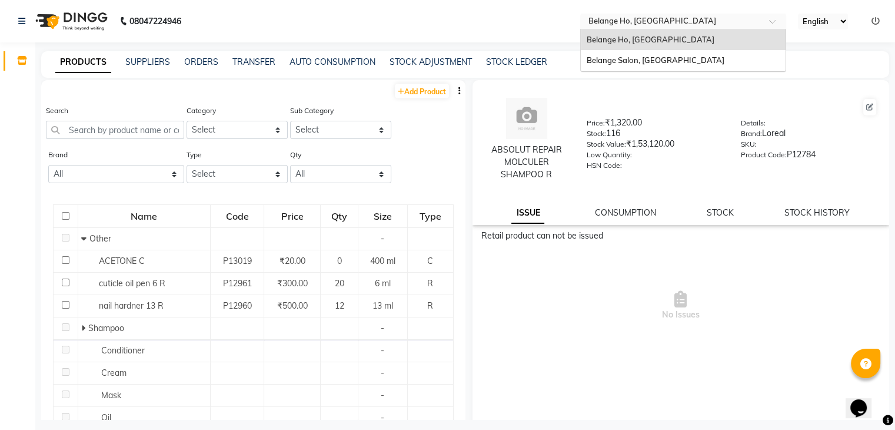
click at [614, 19] on input "text" at bounding box center [671, 22] width 171 height 12
click at [616, 57] on span "Belange Salon, [GEOGRAPHIC_DATA]" at bounding box center [656, 59] width 138 height 9
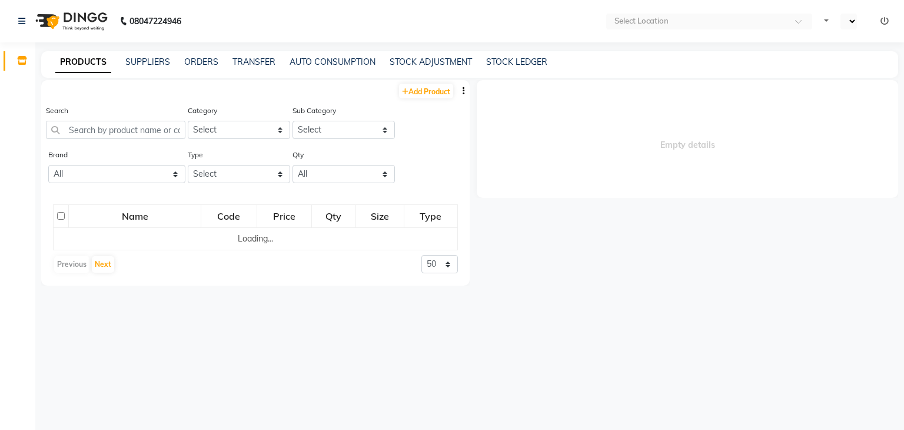
select select "en"
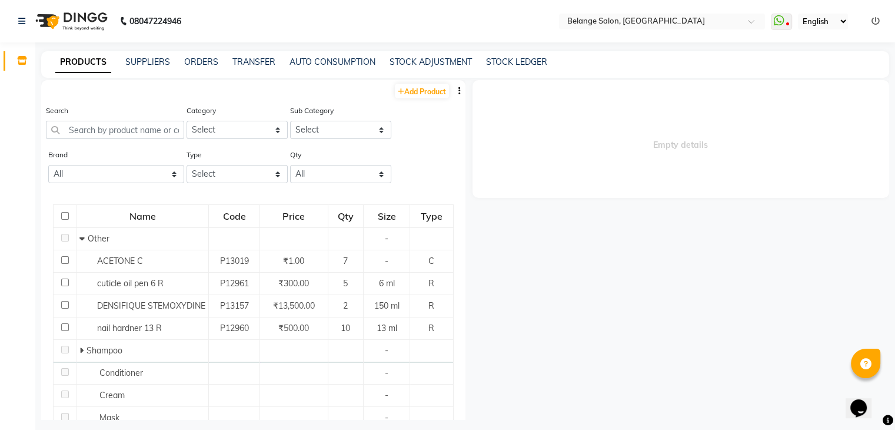
click at [458, 88] on icon "button" at bounding box center [459, 91] width 2 height 8
click at [422, 100] on div "EXPORT" at bounding box center [413, 98] width 38 height 15
